Goal: Navigation & Orientation: Find specific page/section

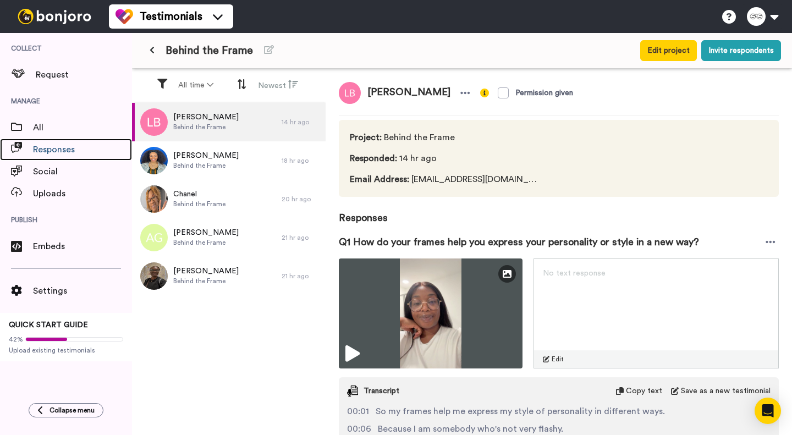
click at [37, 146] on span "Responses" at bounding box center [82, 149] width 99 height 13
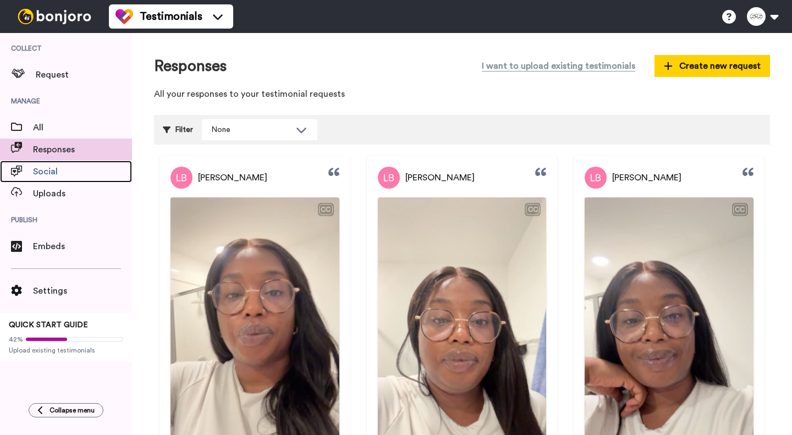
click at [52, 169] on span "Social" at bounding box center [82, 171] width 99 height 13
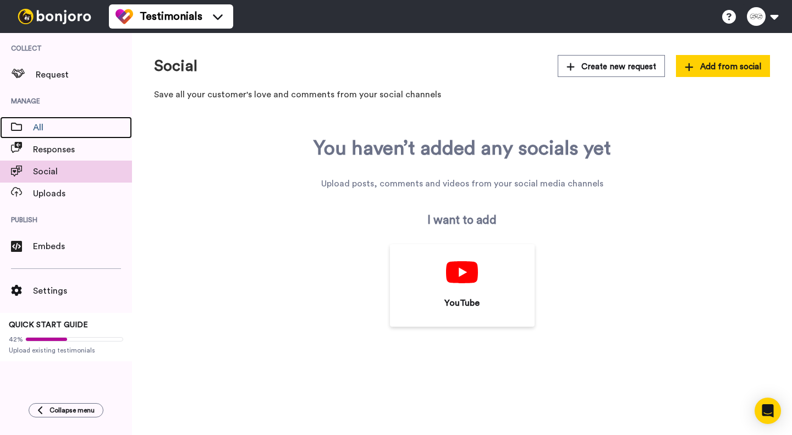
click at [23, 126] on span at bounding box center [16, 127] width 33 height 11
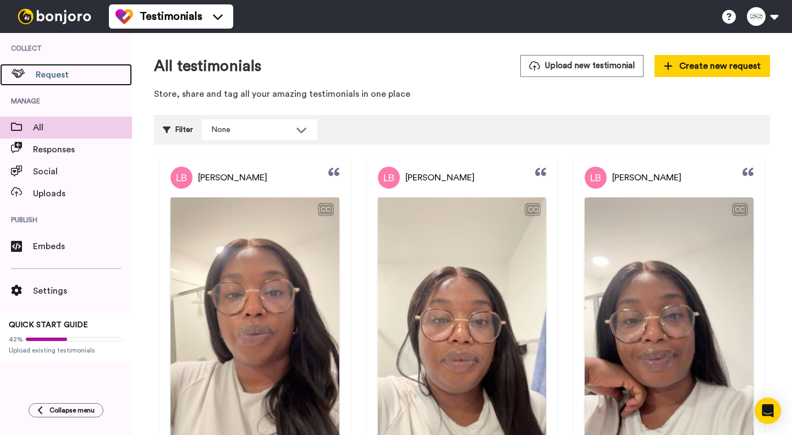
click at [50, 77] on span "Request" at bounding box center [84, 74] width 96 height 13
